Goal: Task Accomplishment & Management: Manage account settings

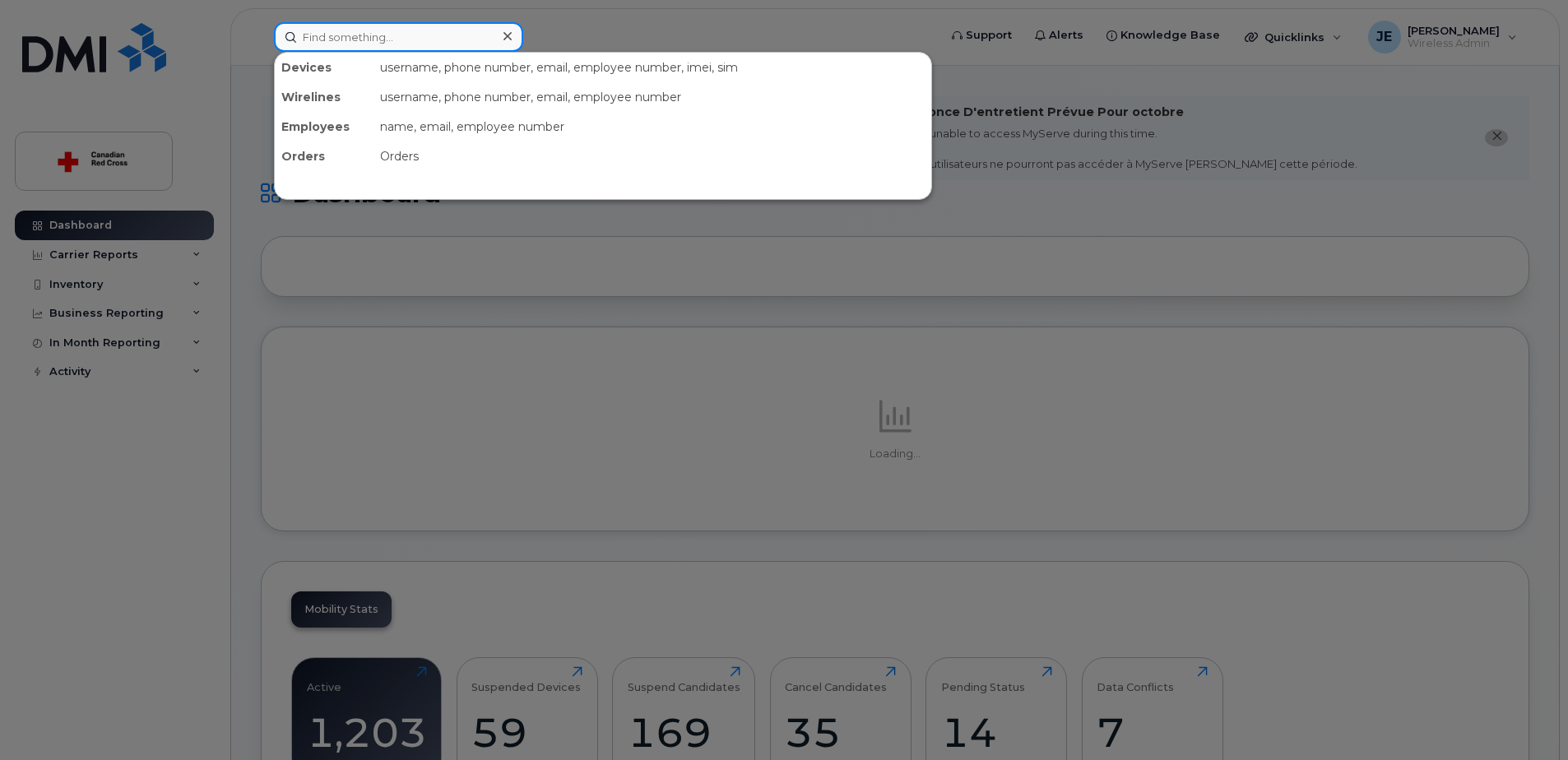
click at [343, 43] on input at bounding box center [399, 36] width 249 height 29
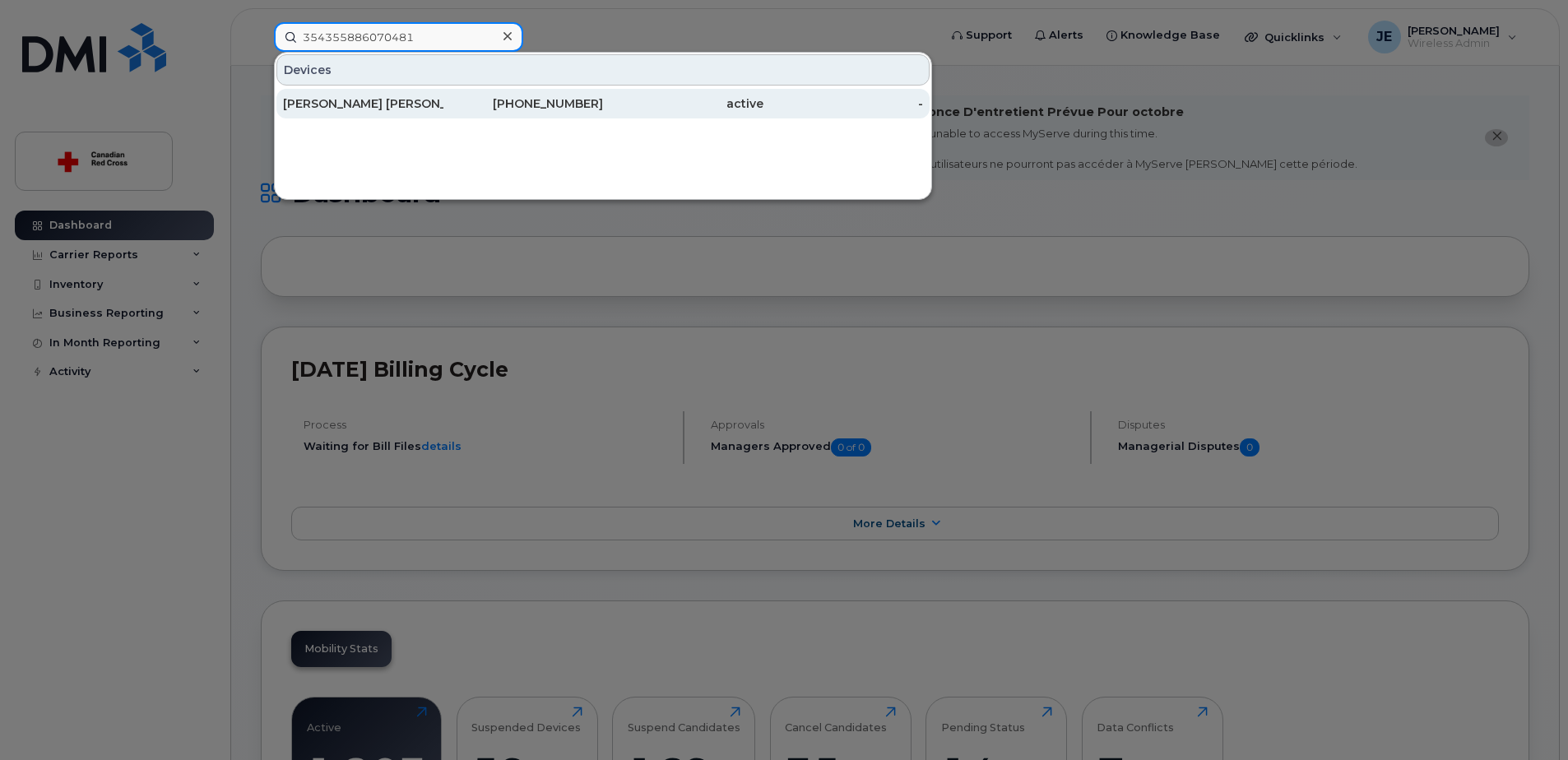
type input "354355886070481"
click at [397, 102] on div "[PERSON_NAME] [PERSON_NAME]" at bounding box center [363, 104] width 160 height 17
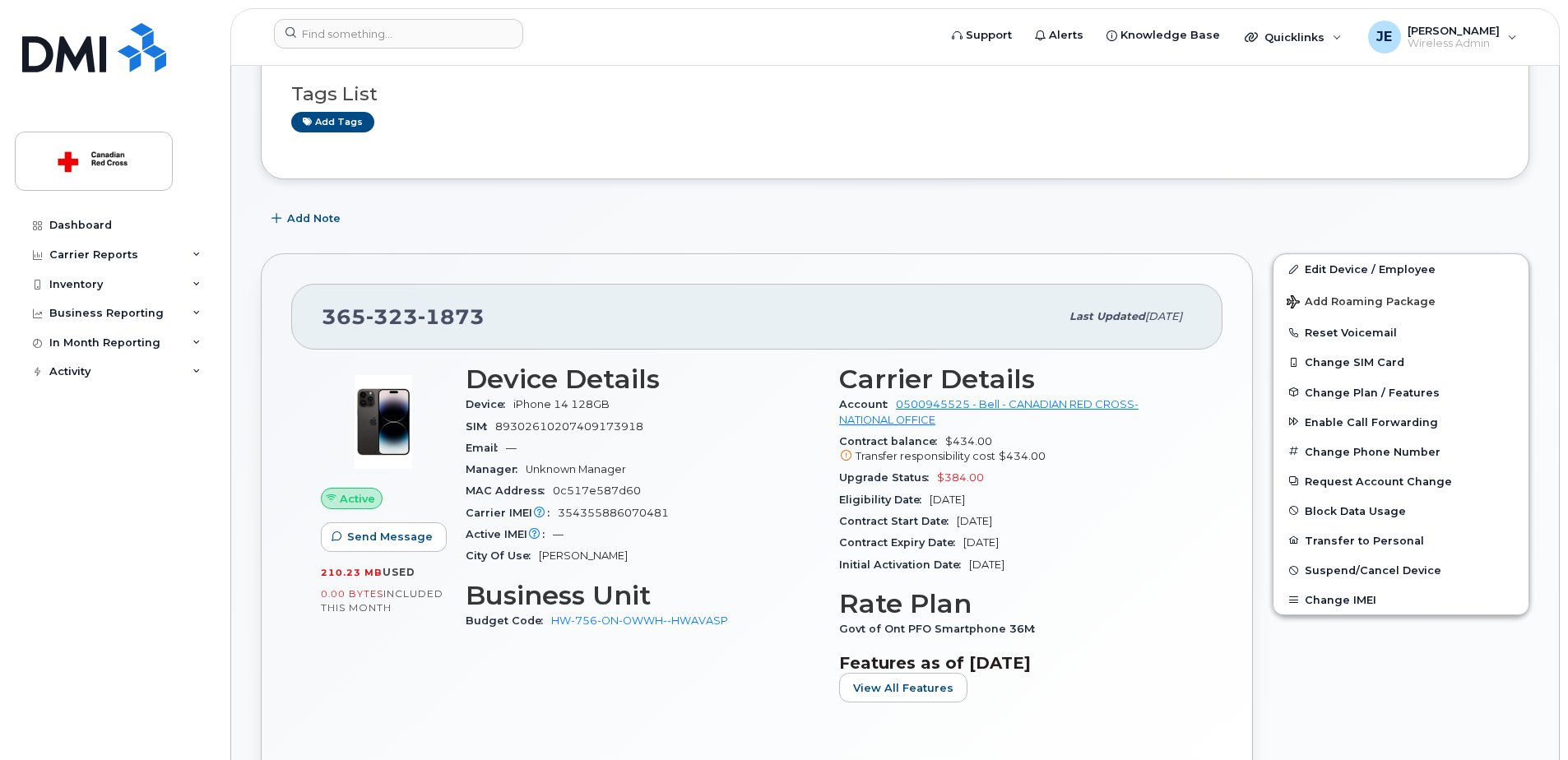
scroll to position [247, 0]
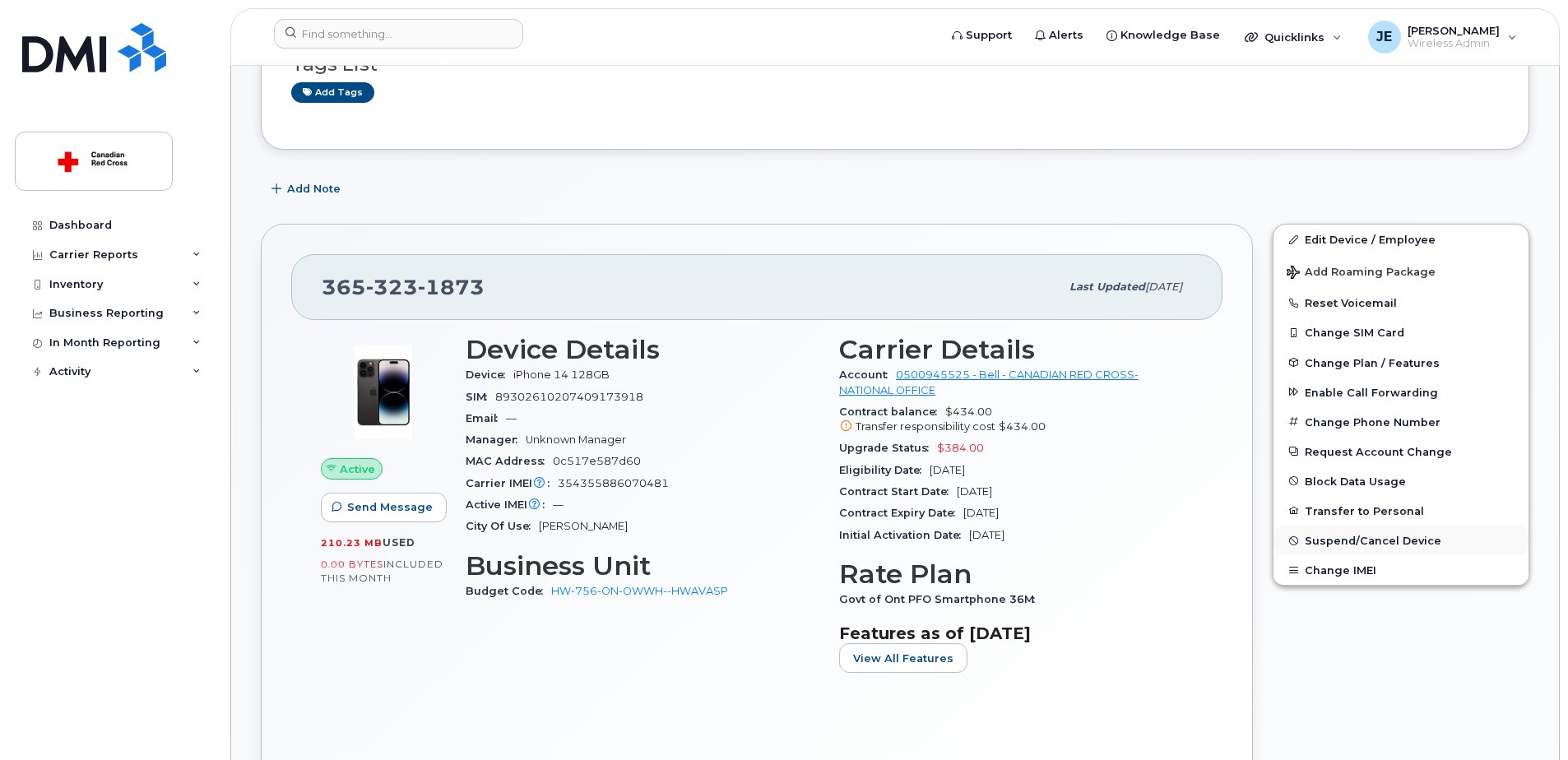
click at [1394, 540] on span "Suspend/Cancel Device" at bounding box center [1373, 541] width 136 height 13
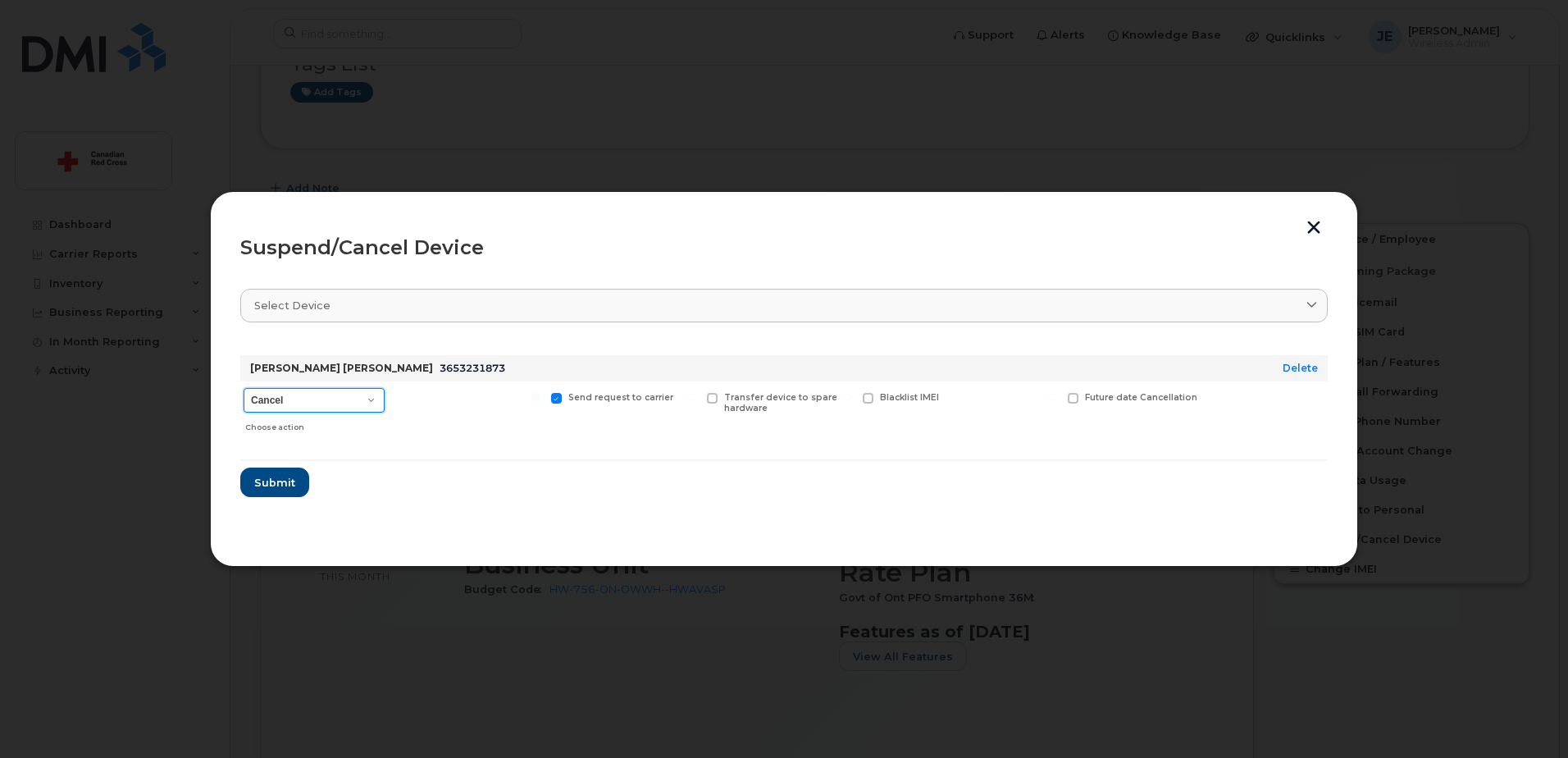
click at [365, 403] on select "Cancel Suspend - Extend Suspension Suspend - Reduced Rate Suspend - Full Rate S…" at bounding box center [314, 400] width 141 height 24
select select "[object Object]"
click at [244, 388] on select "Cancel Suspend - Extend Suspension Suspend - Reduced Rate Suspend - Full Rate S…" at bounding box center [314, 400] width 141 height 24
click at [399, 395] on span at bounding box center [401, 398] width 11 height 11
click at [384, 395] on input "Available for new activations/redeployments" at bounding box center [380, 397] width 8 height 8
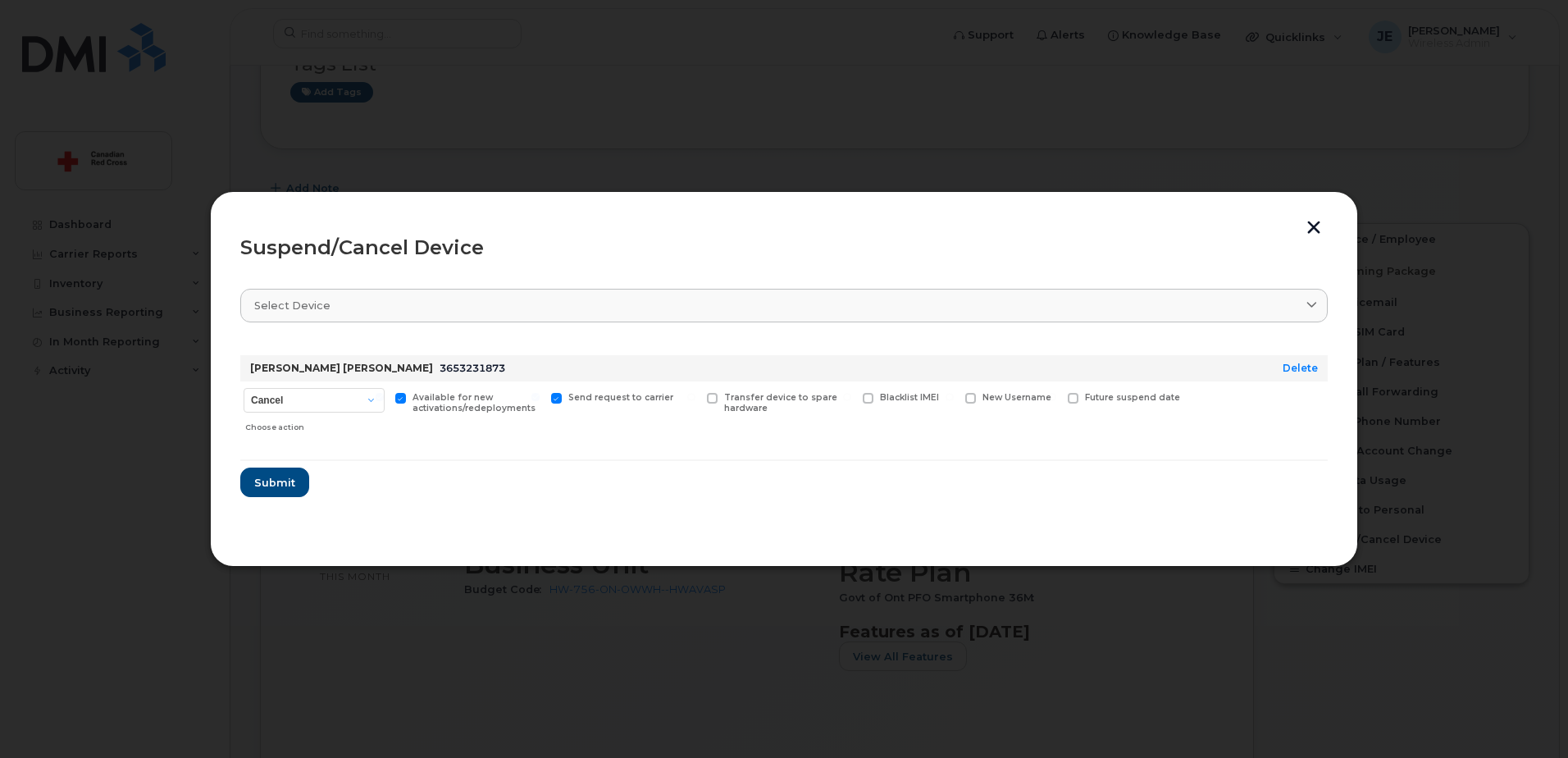
click at [404, 397] on span at bounding box center [401, 398] width 11 height 11
click at [384, 397] on input "Available for new activations/redeployments" at bounding box center [380, 397] width 8 height 8
checkbox input "false"
click at [371, 403] on select "Cancel Suspend - Extend Suspension Suspend - Reduced Rate Suspend - Full Rate S…" at bounding box center [314, 400] width 141 height 24
click at [244, 388] on select "Cancel Suspend - Extend Suspension Suspend - Reduced Rate Suspend - Full Rate S…" at bounding box center [314, 400] width 141 height 24
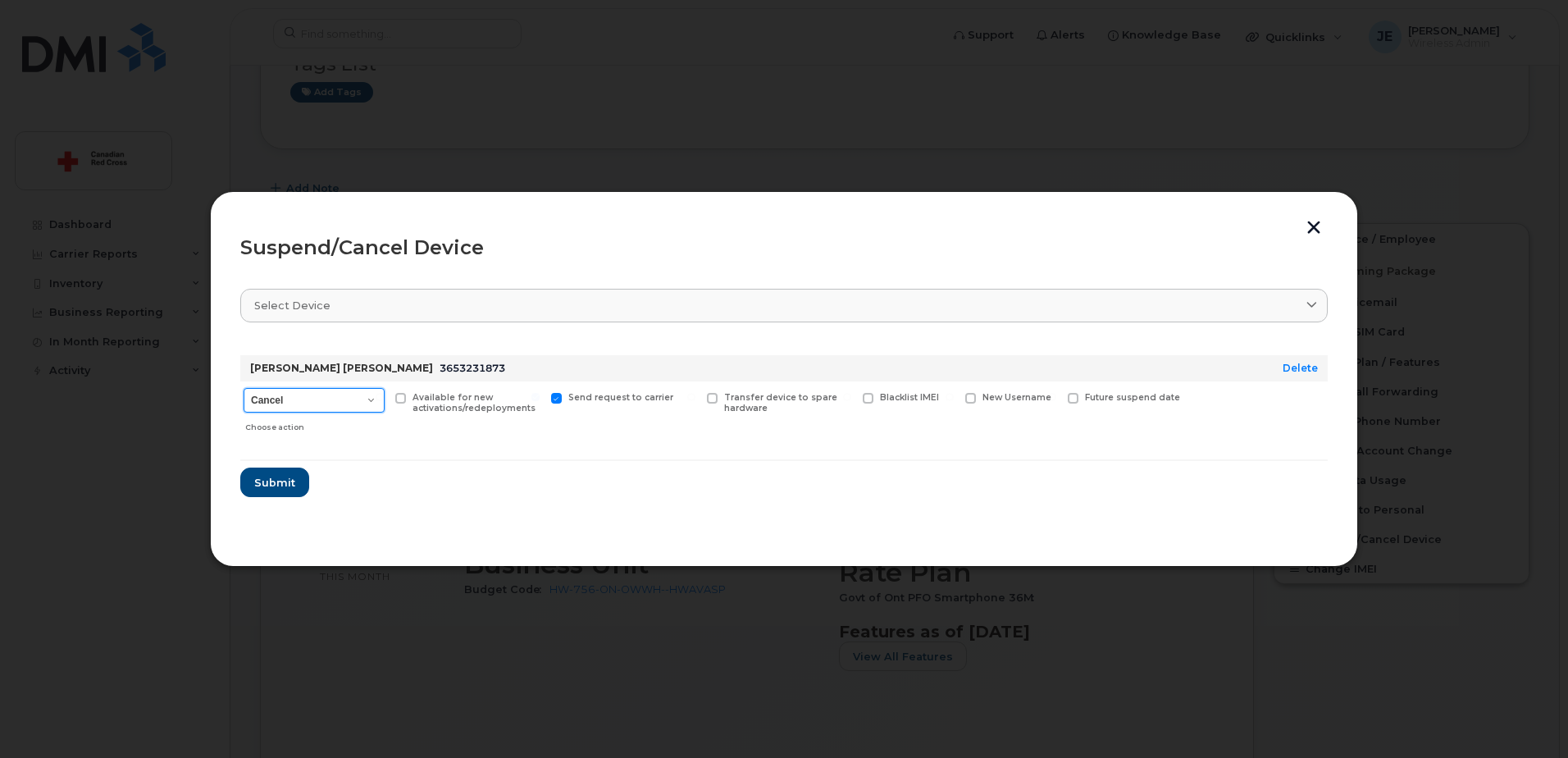
click at [348, 403] on select "Cancel Suspend - Extend Suspension Suspend - Reduced Rate Suspend - Full Rate S…" at bounding box center [314, 400] width 141 height 24
click at [244, 388] on select "Cancel Suspend - Extend Suspension Suspend - Reduced Rate Suspend - Full Rate S…" at bounding box center [314, 400] width 141 height 24
click at [359, 397] on select "Cancel Suspend - Extend Suspension Suspend - Reduced Rate Suspend - Full Rate S…" at bounding box center [314, 400] width 141 height 24
select select "[object Object]"
click at [244, 388] on select "Cancel Suspend - Extend Suspension Suspend - Reduced Rate Suspend - Full Rate S…" at bounding box center [314, 400] width 141 height 24
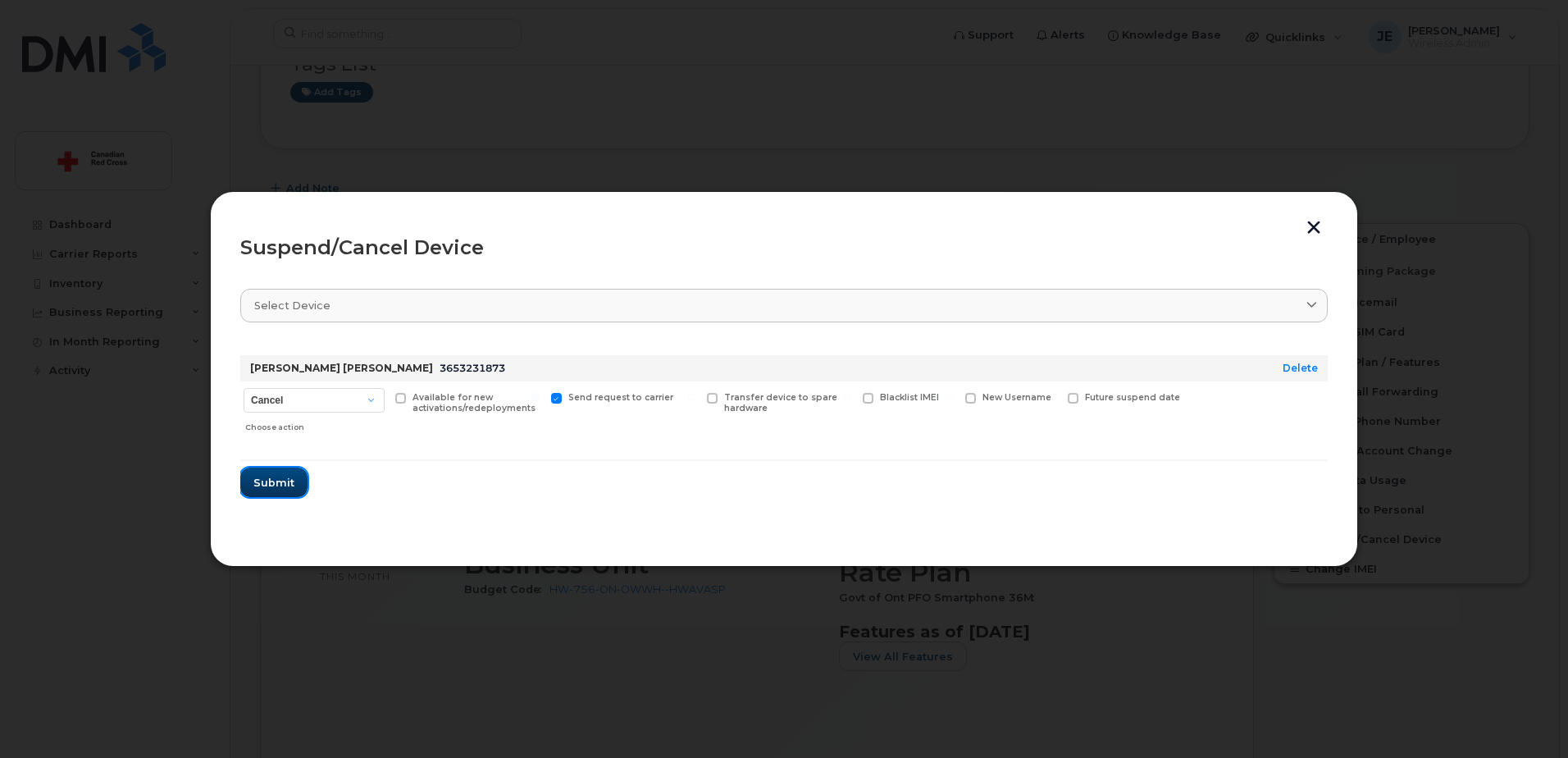
click at [272, 486] on span "Submit" at bounding box center [274, 482] width 41 height 16
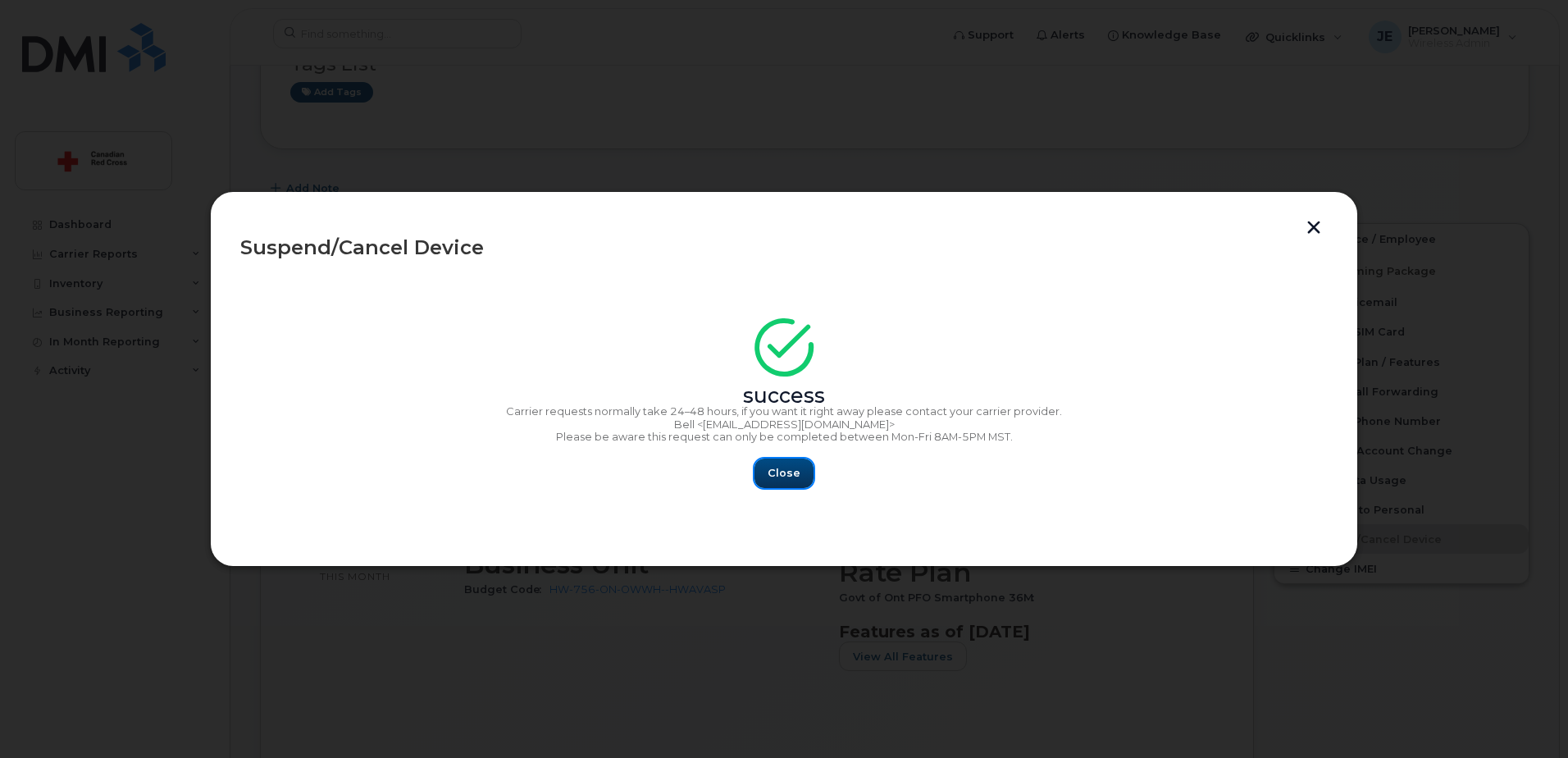
click at [791, 482] on button "Close" at bounding box center [784, 473] width 59 height 29
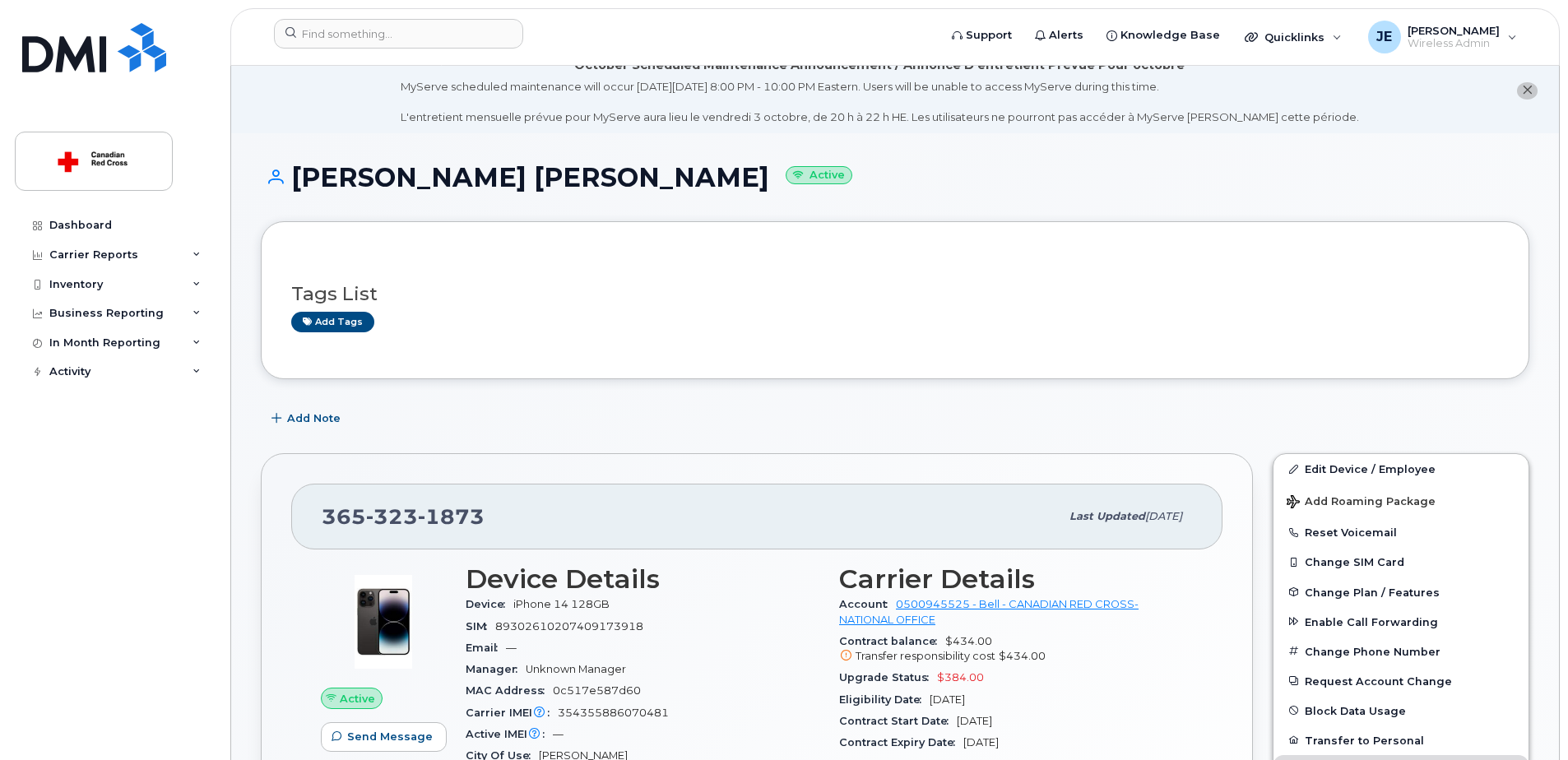
scroll to position [0, 0]
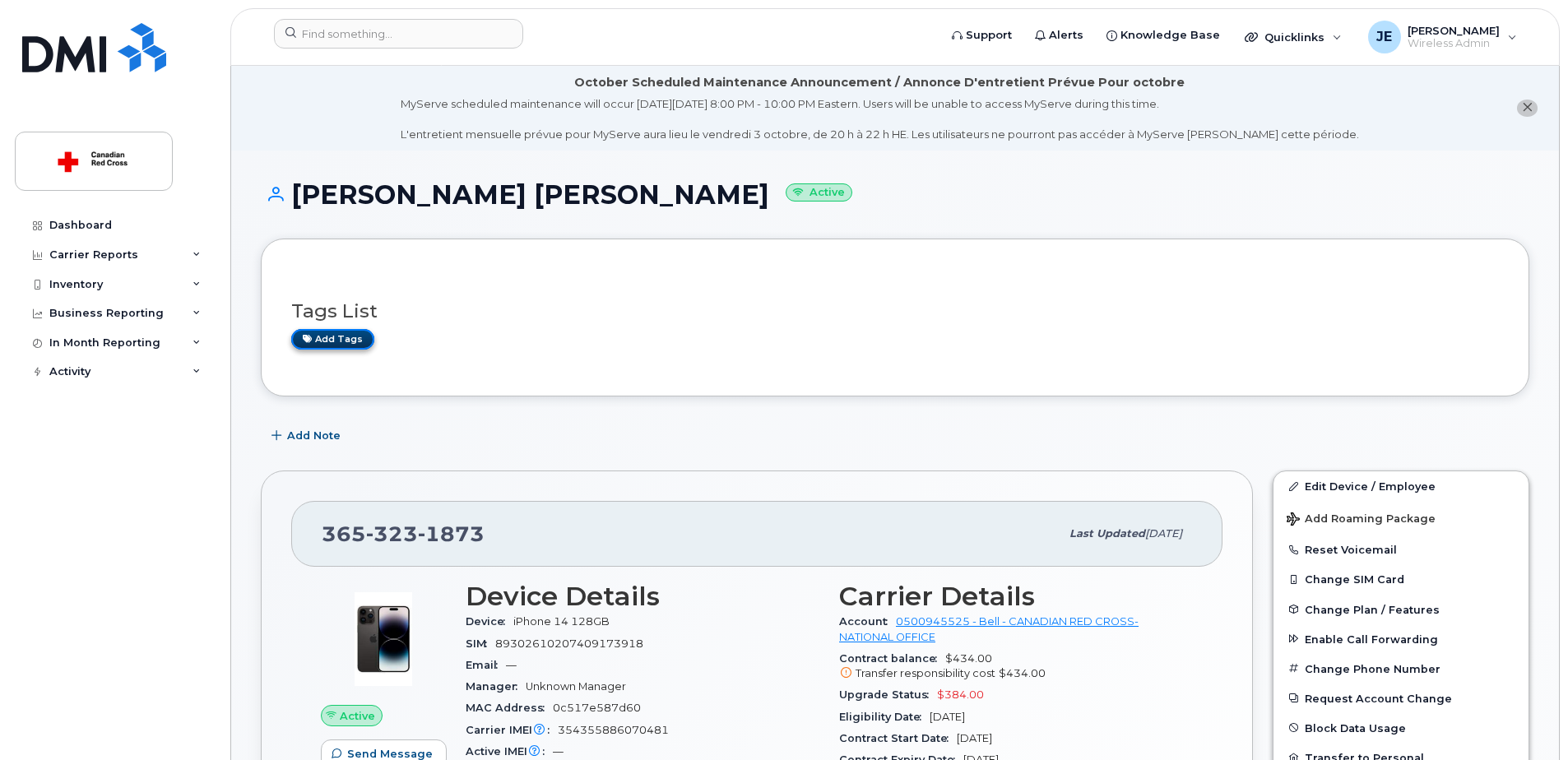
click at [353, 340] on link "Add tags" at bounding box center [333, 340] width 83 height 20
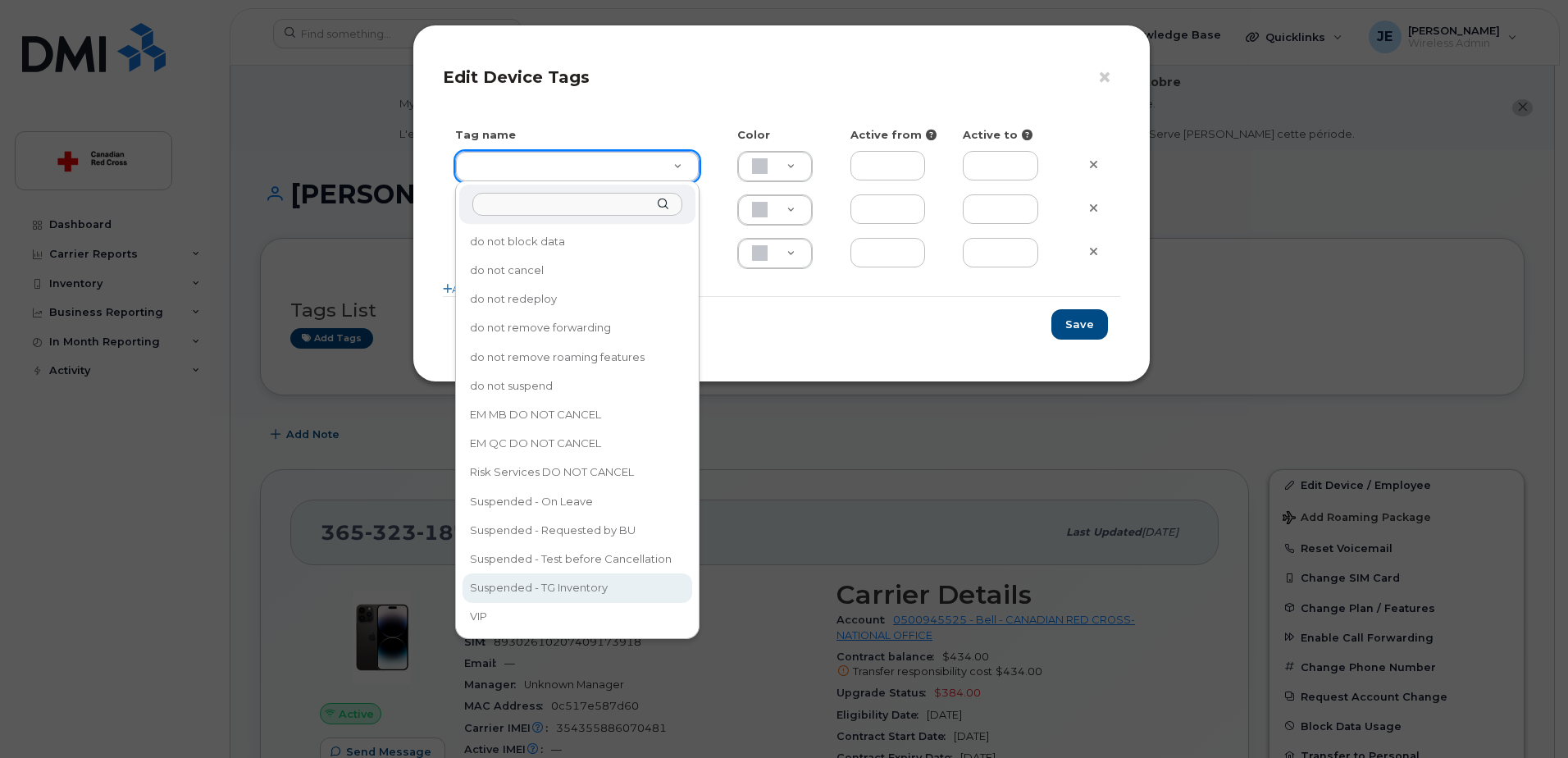
type input "Suspended - TG Inventory"
type input "ABD3FF"
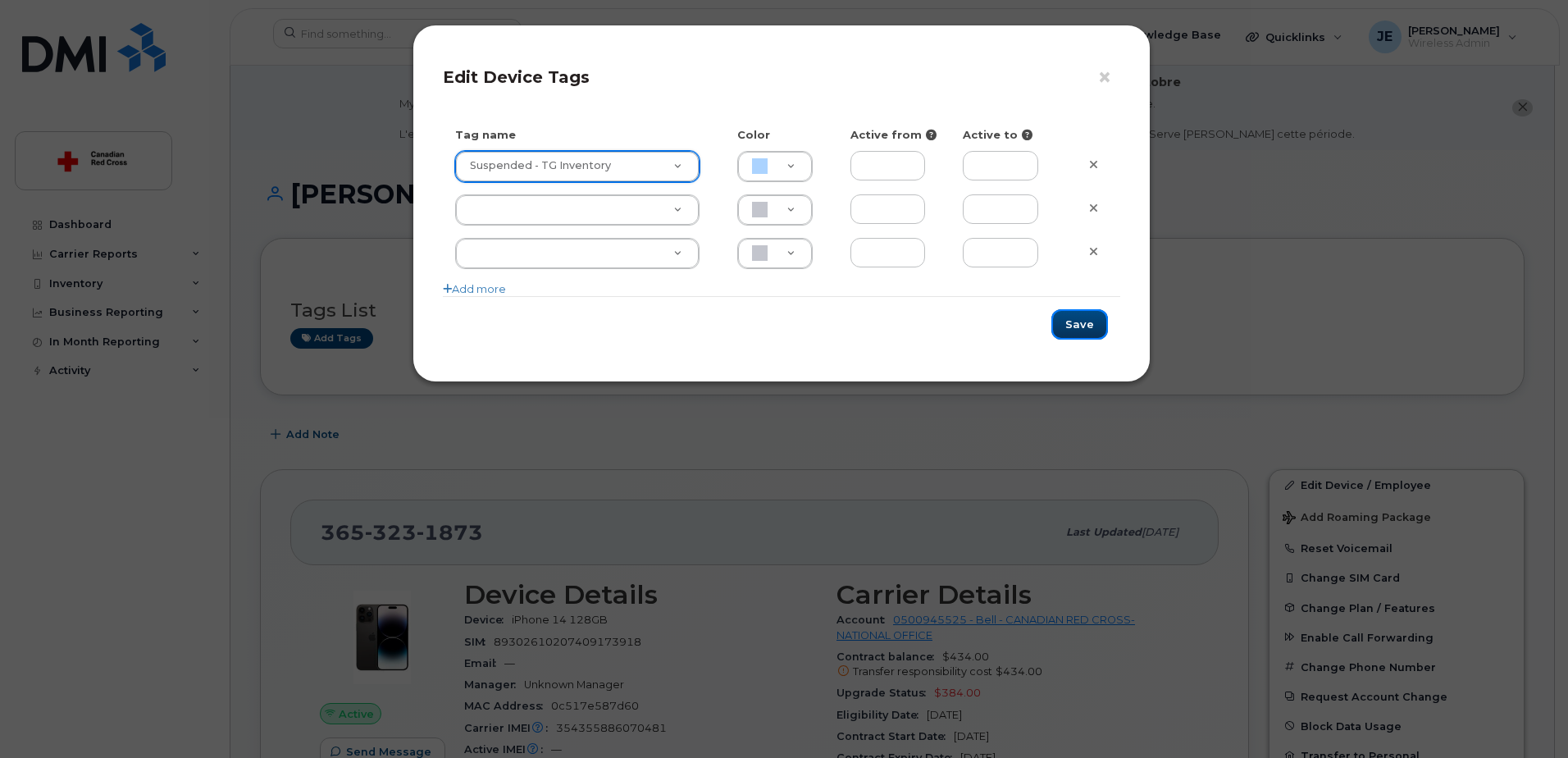
click at [1077, 318] on button "Save" at bounding box center [1079, 324] width 56 height 30
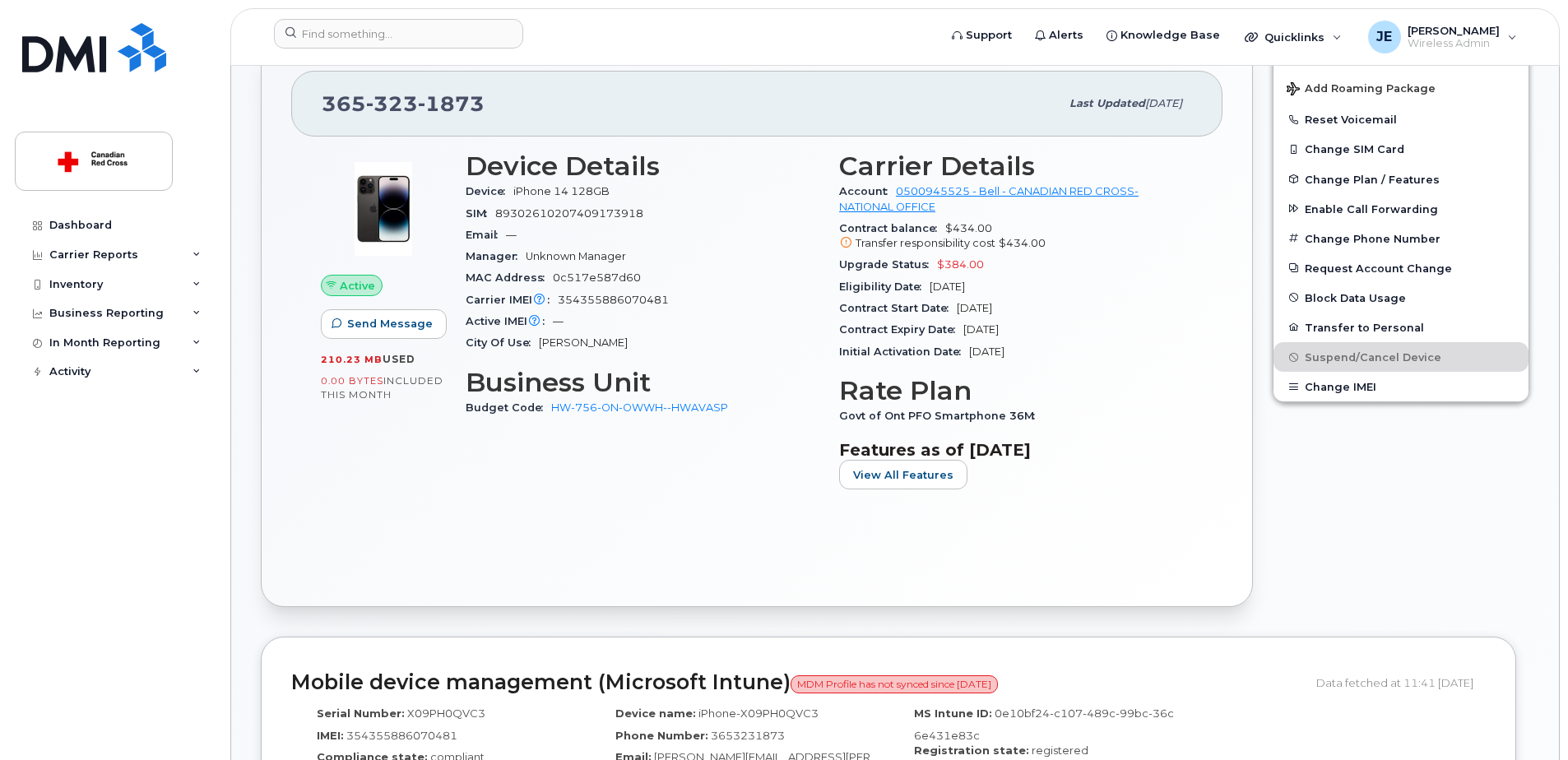
scroll to position [411, 0]
